Goal: Navigation & Orientation: Find specific page/section

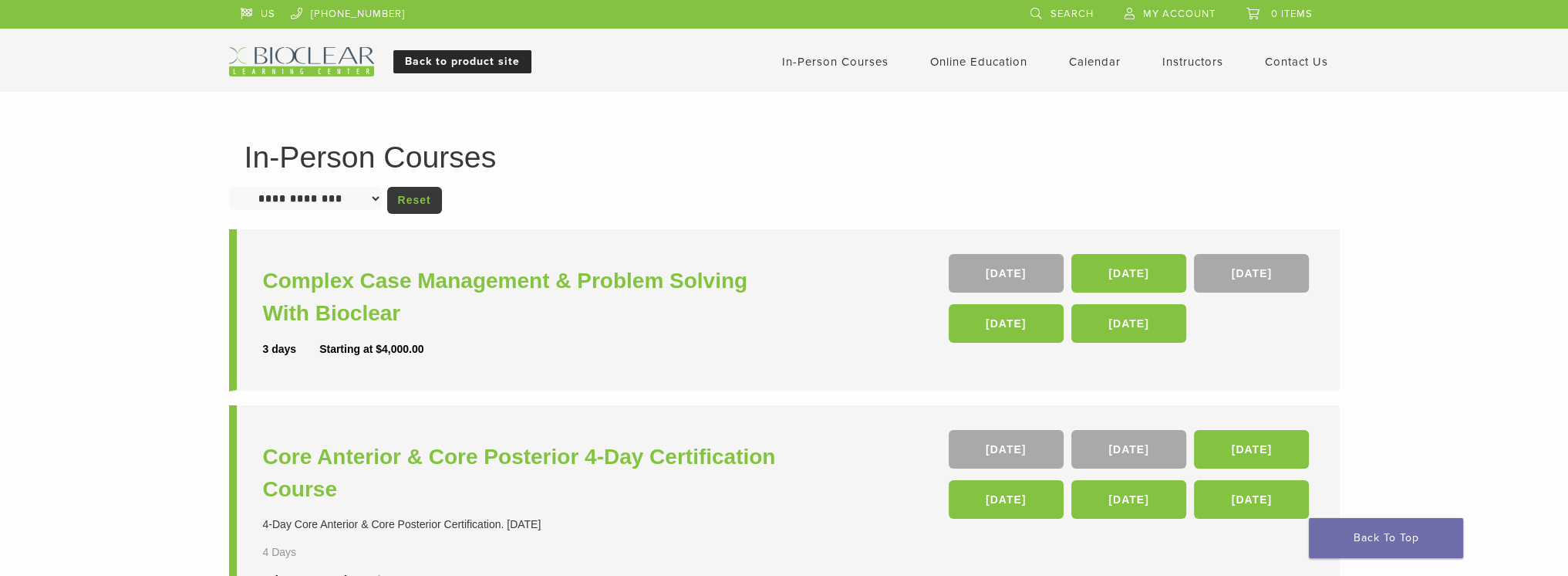
click at [487, 64] on link "Back to product site" at bounding box center [463, 62] width 138 height 23
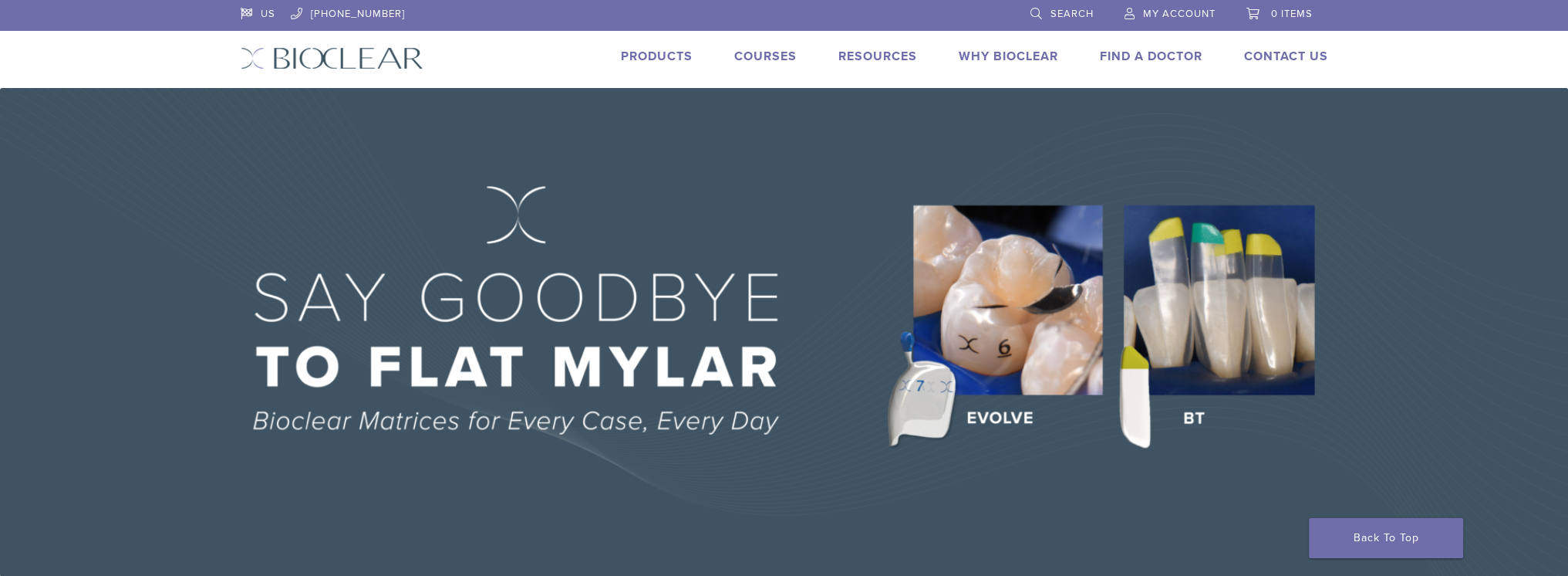
click at [632, 56] on link "Products" at bounding box center [656, 56] width 72 height 16
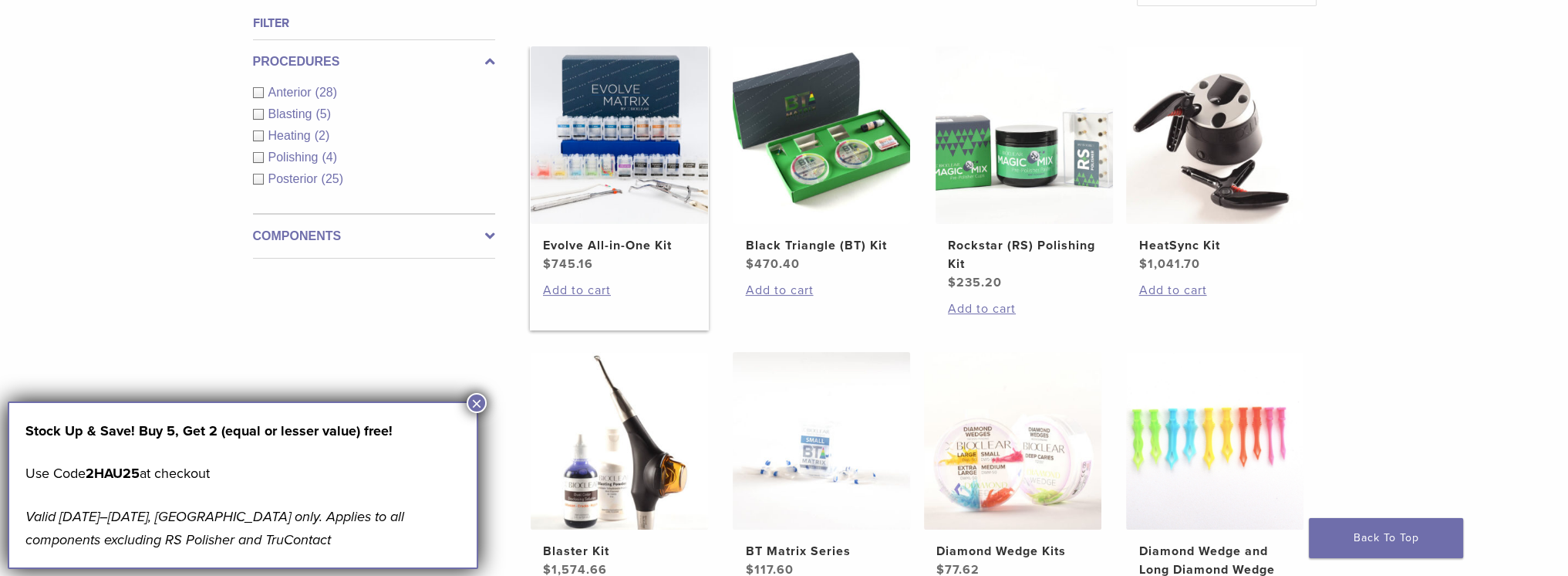
scroll to position [772, 0]
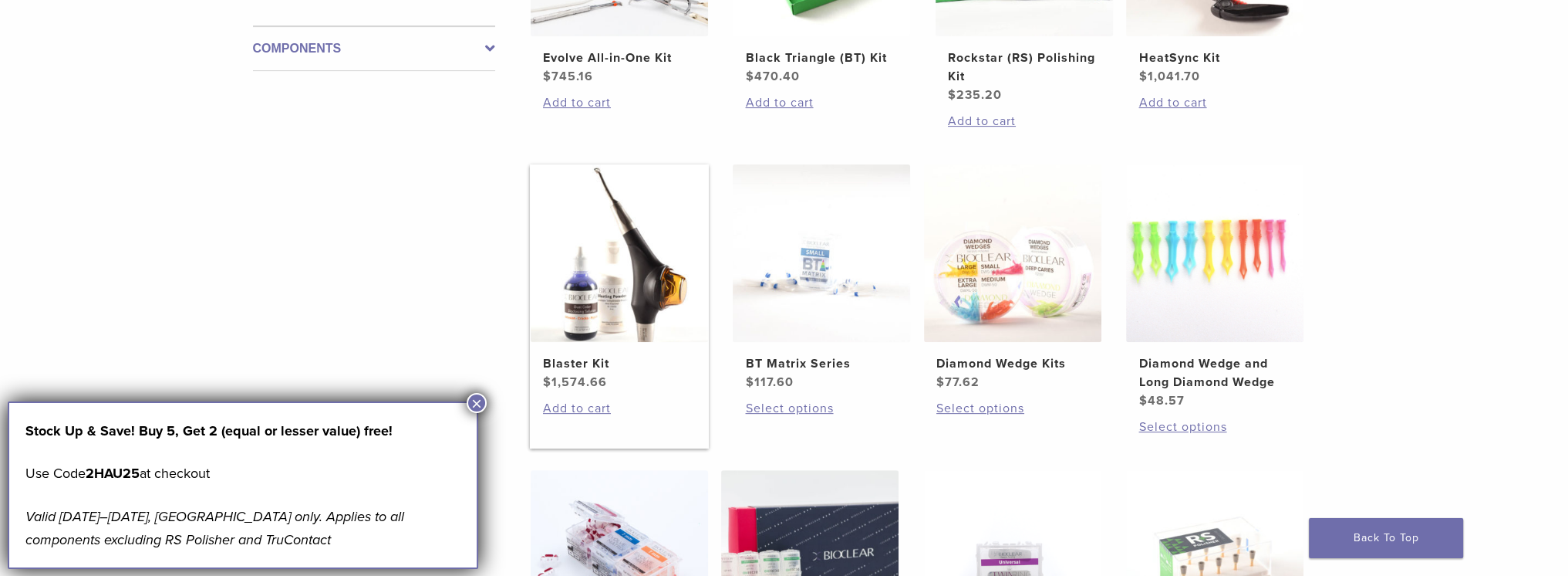
click at [645, 243] on img at bounding box center [619, 253] width 177 height 177
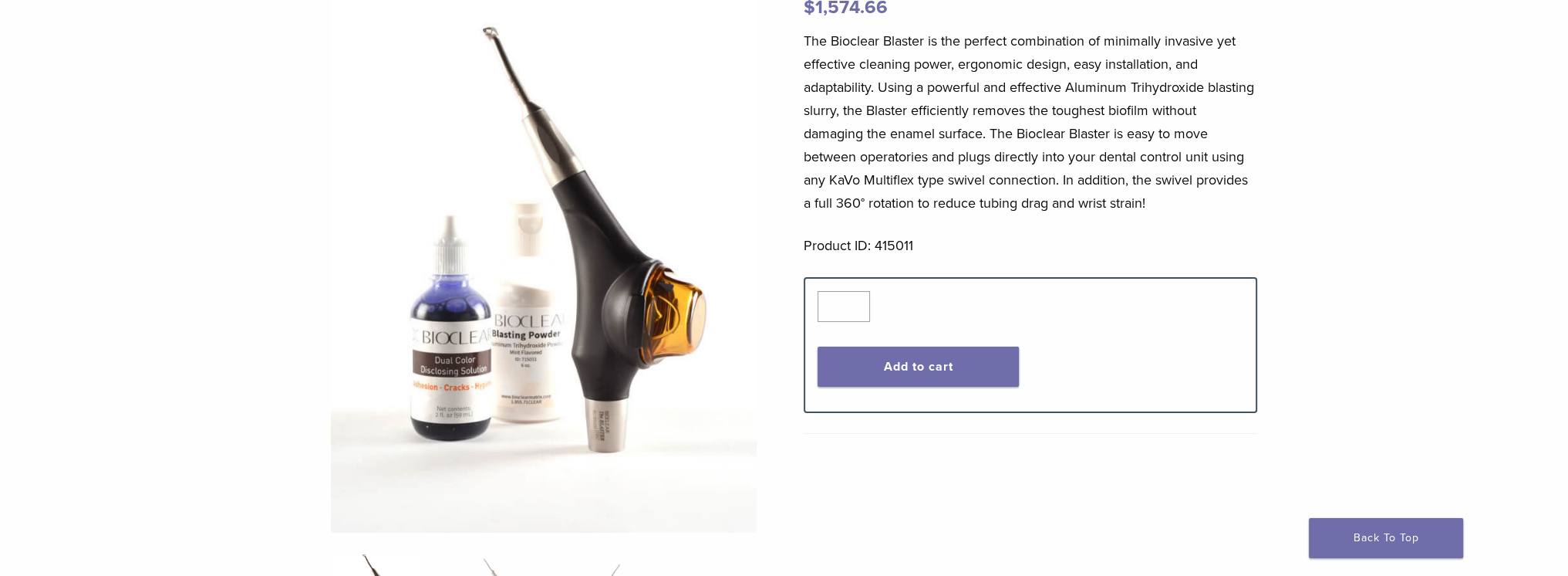
scroll to position [463, 0]
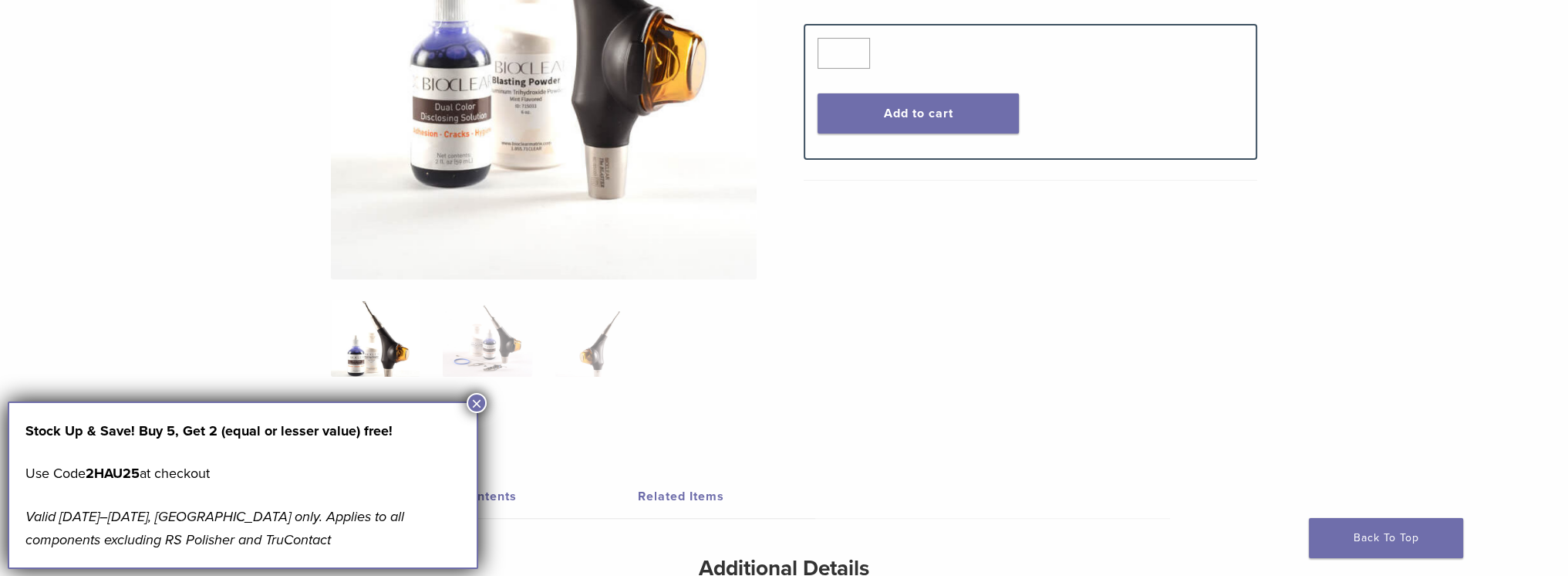
click at [476, 401] on button "×" at bounding box center [476, 402] width 20 height 20
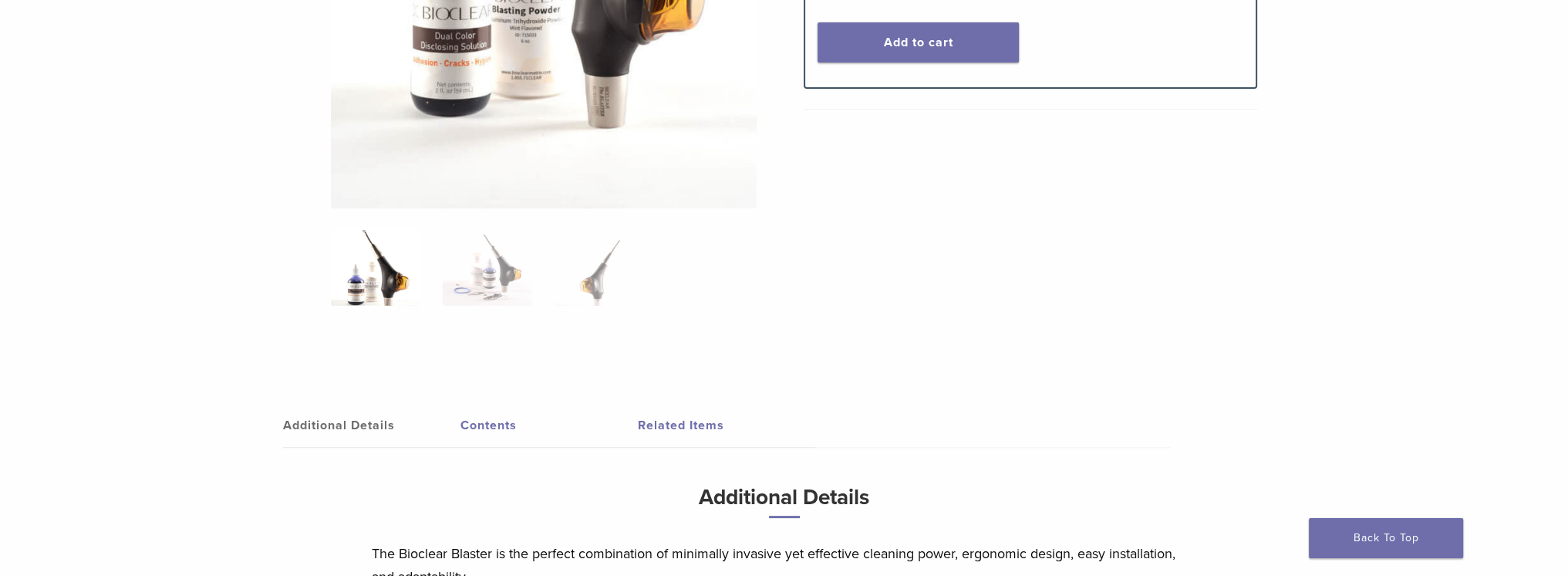
scroll to position [695, 0]
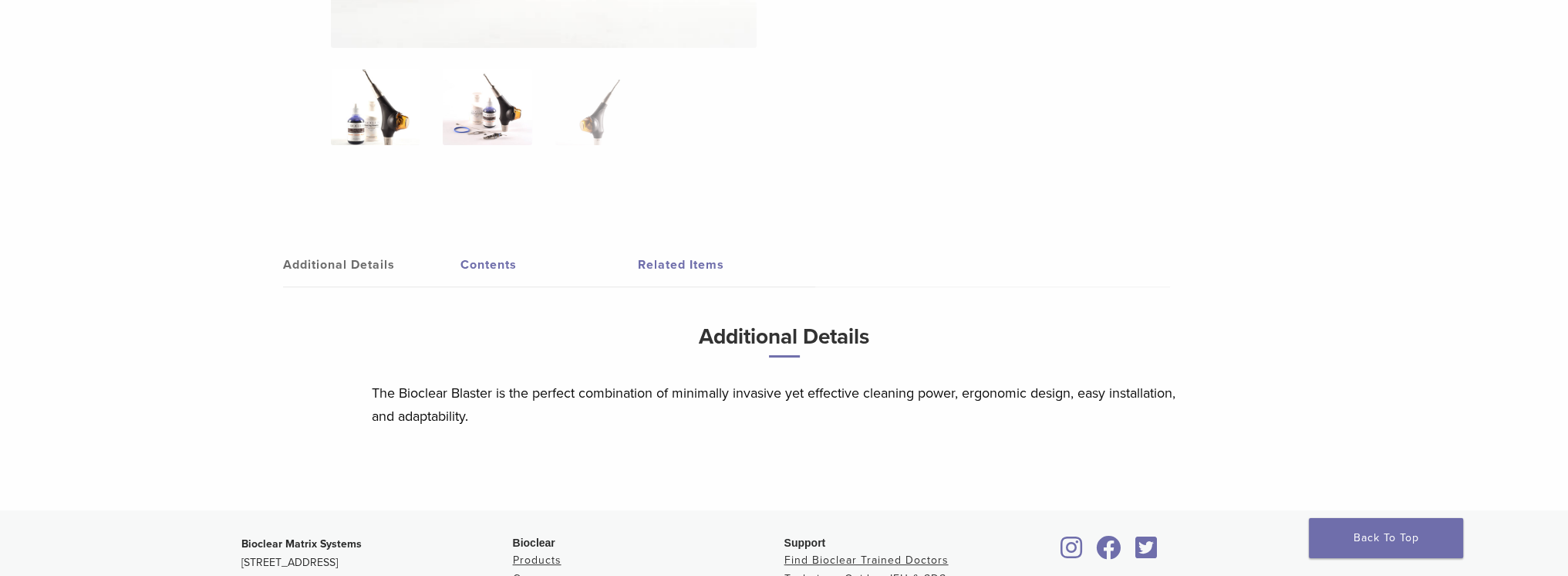
click at [475, 119] on img at bounding box center [487, 106] width 89 height 77
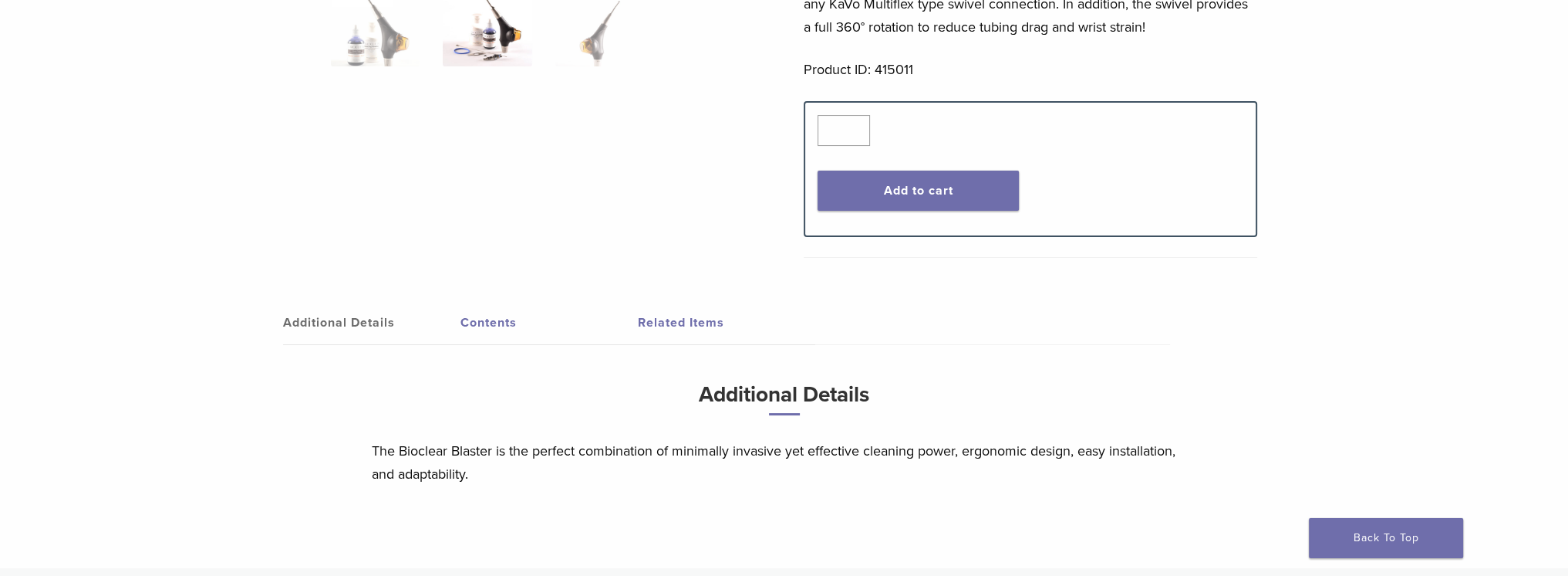
scroll to position [745, 0]
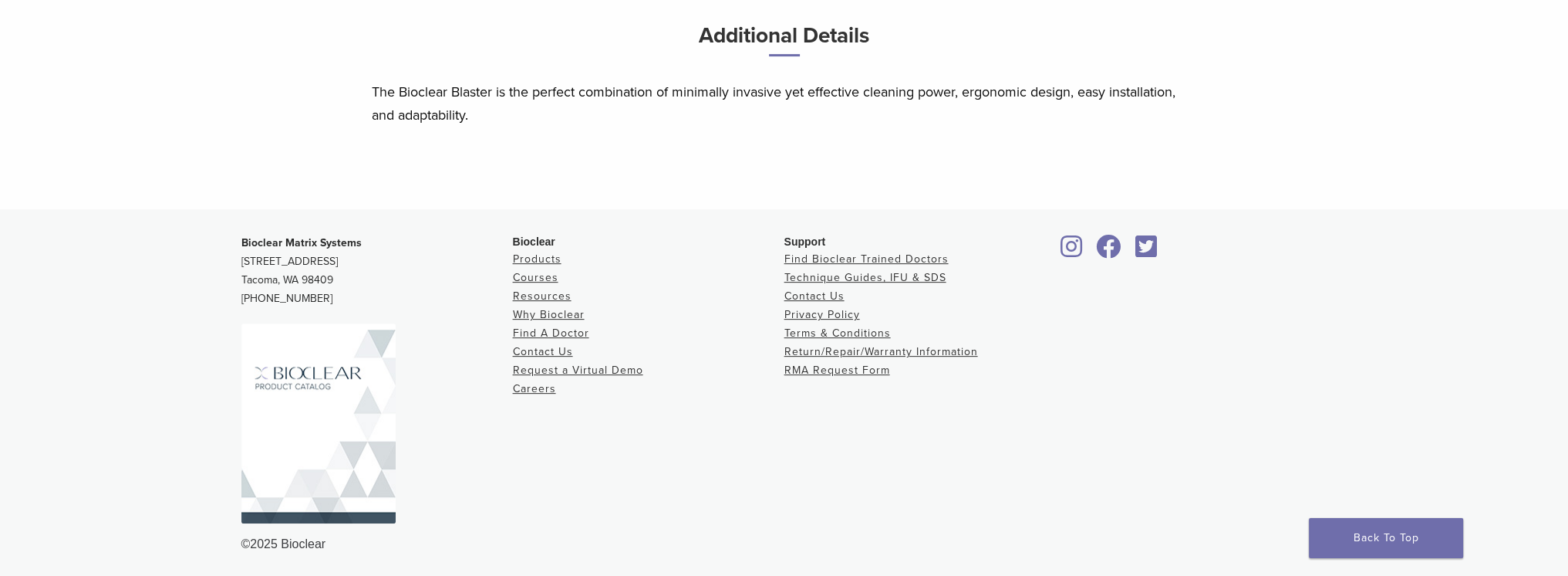
click at [281, 458] on img at bounding box center [318, 423] width 154 height 200
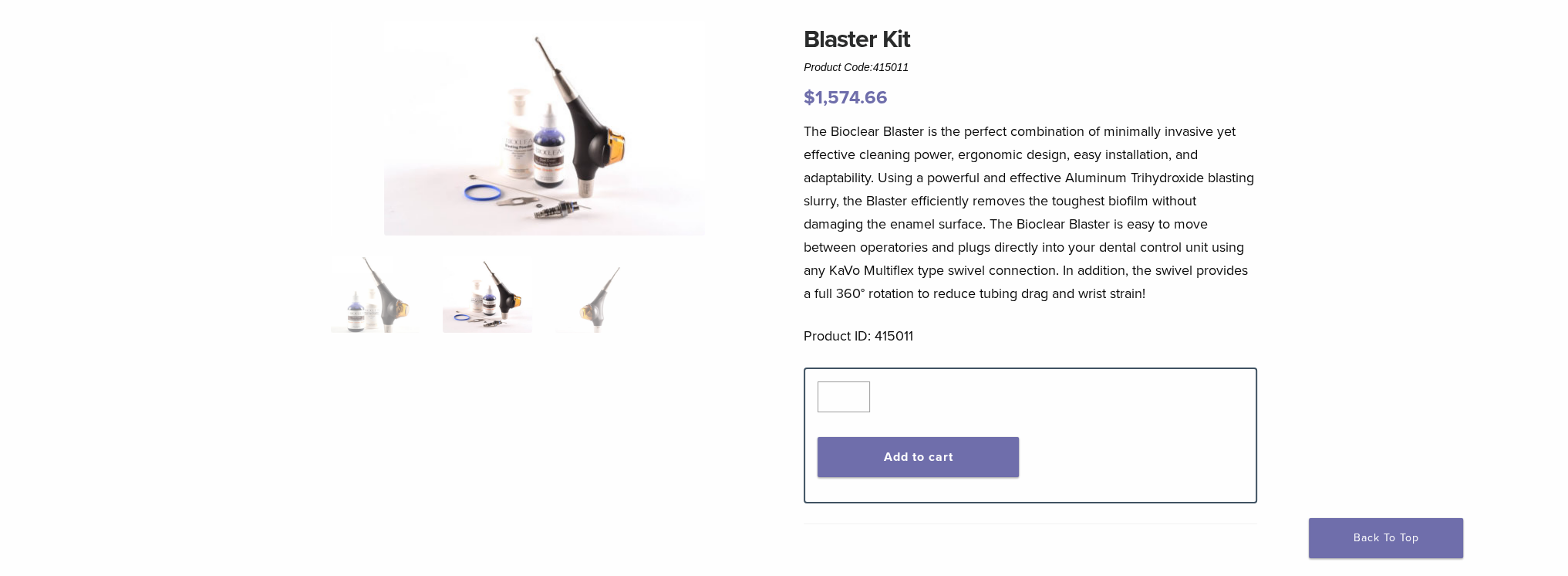
scroll to position [0, 0]
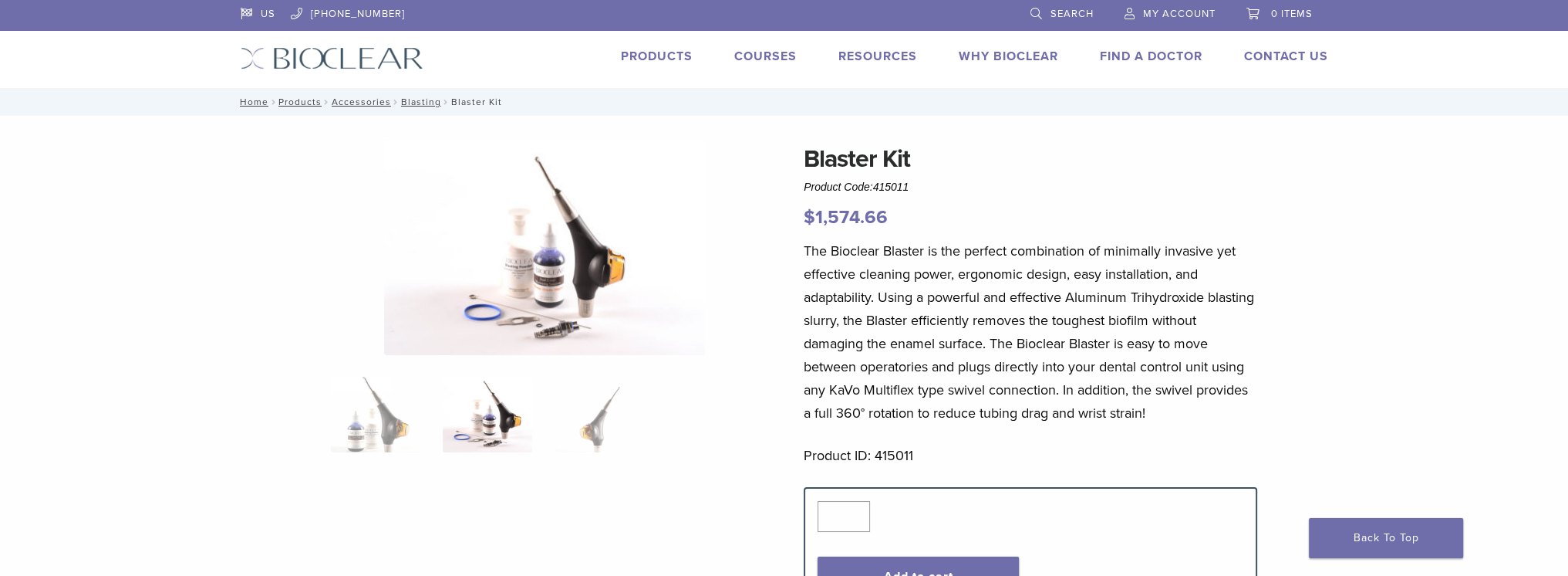
click at [669, 58] on link "Products" at bounding box center [656, 56] width 72 height 16
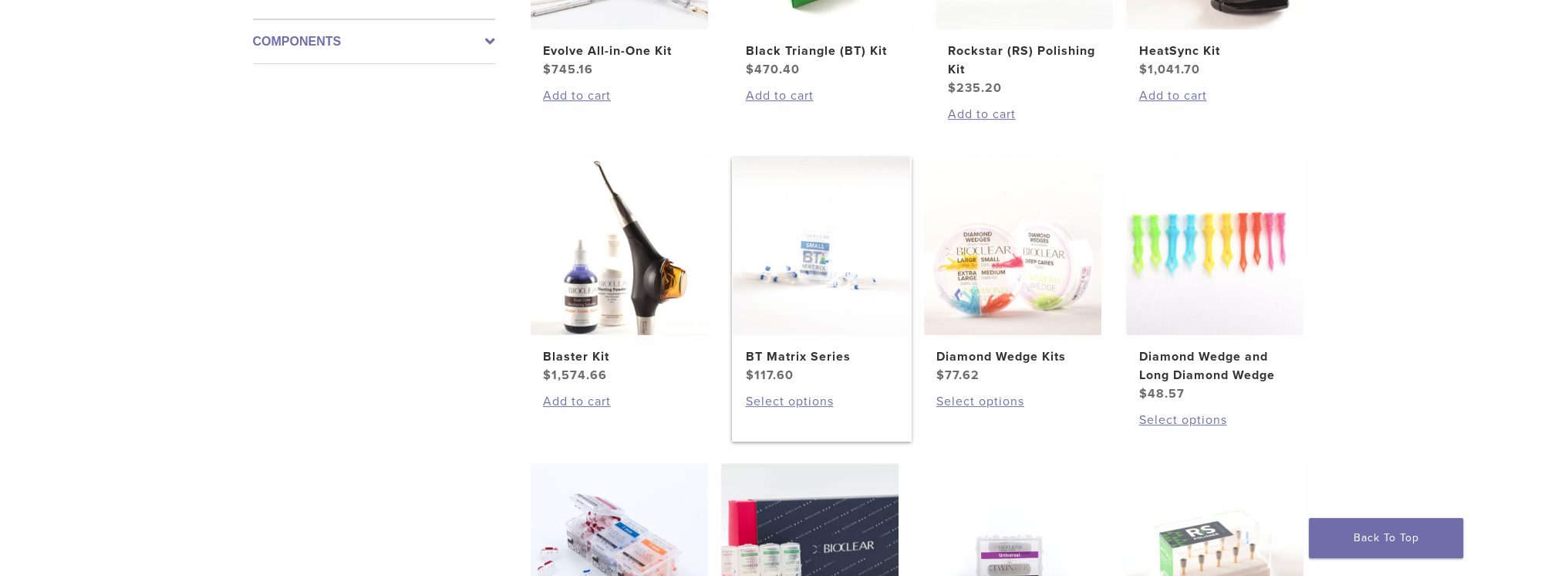
scroll to position [1004, 0]
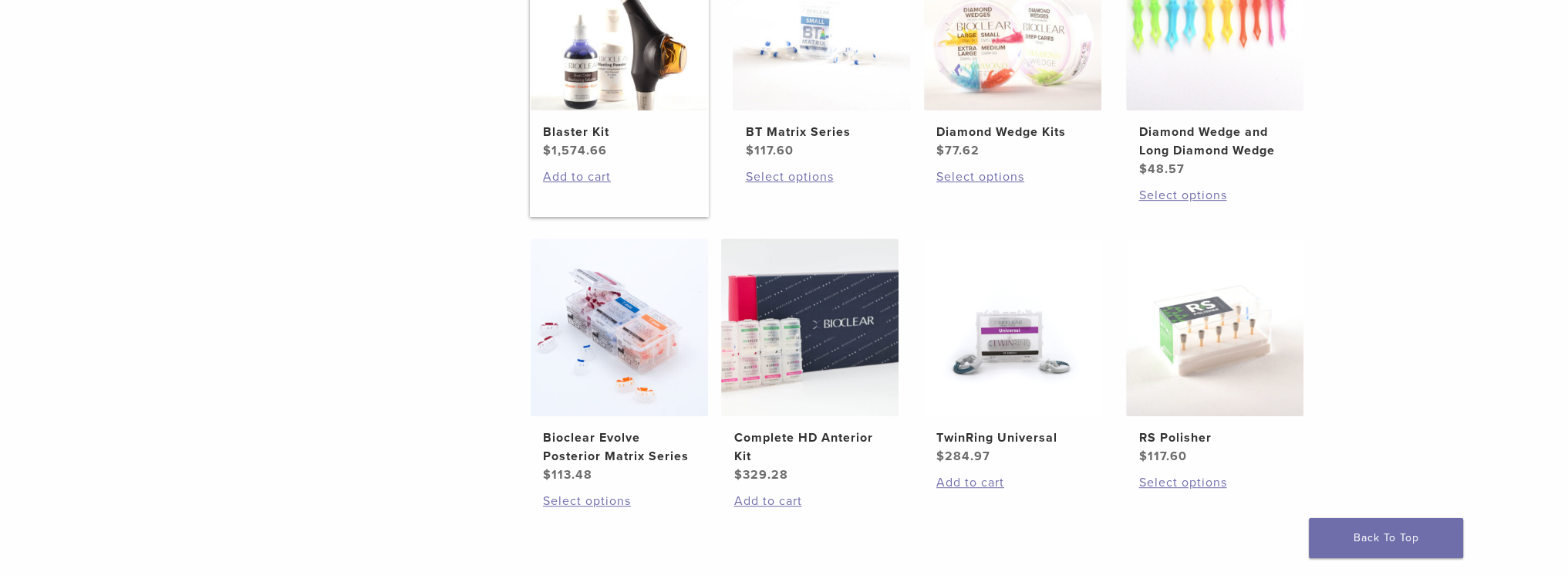
click at [567, 146] on bdi "$ 1,574.66" at bounding box center [575, 150] width 64 height 16
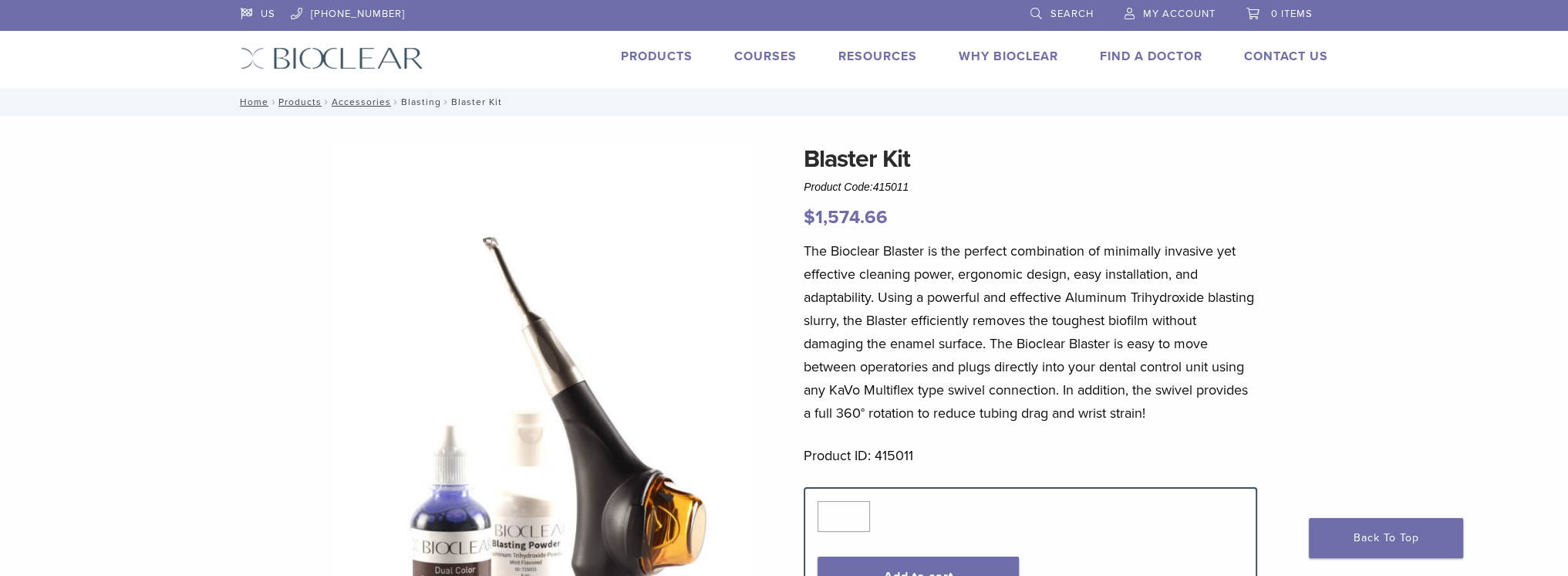
click at [413, 97] on link "Blasting" at bounding box center [421, 102] width 40 height 11
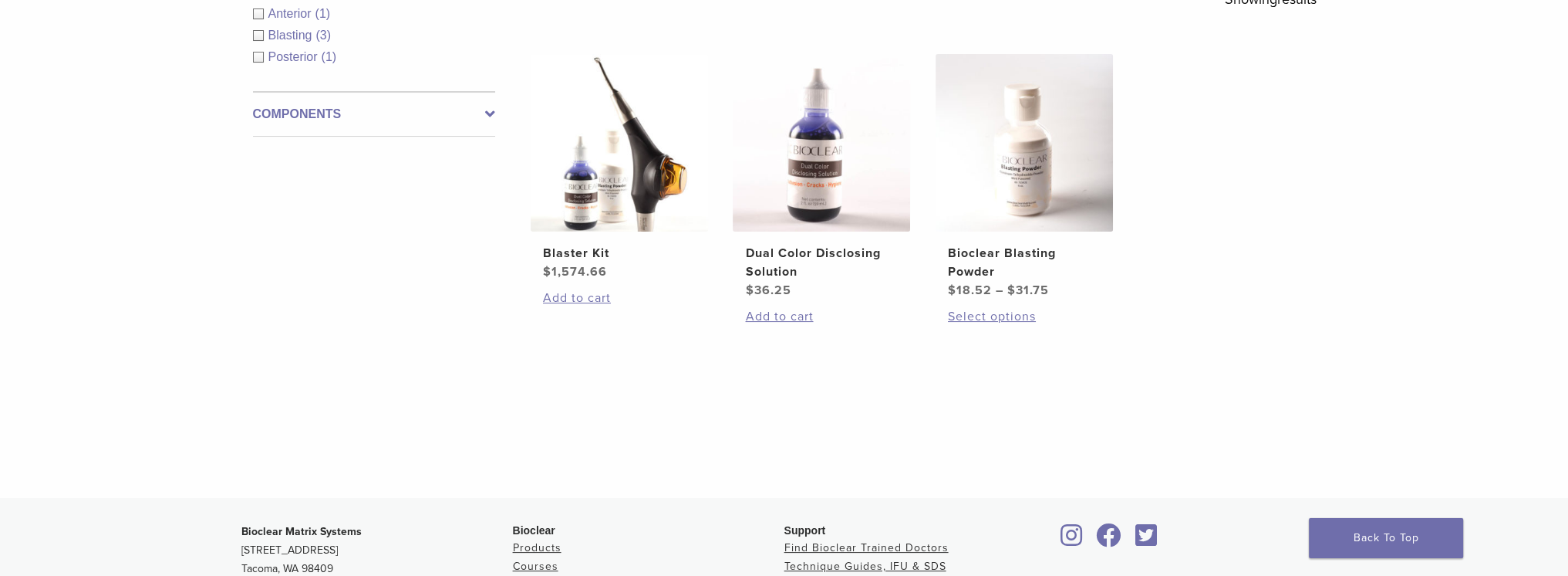
scroll to position [309, 0]
